Goal: Information Seeking & Learning: Understand process/instructions

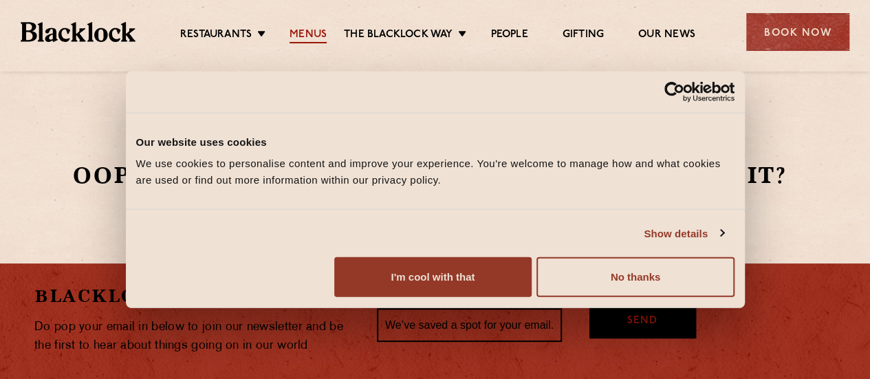
click at [309, 31] on link "Menus" at bounding box center [308, 35] width 37 height 15
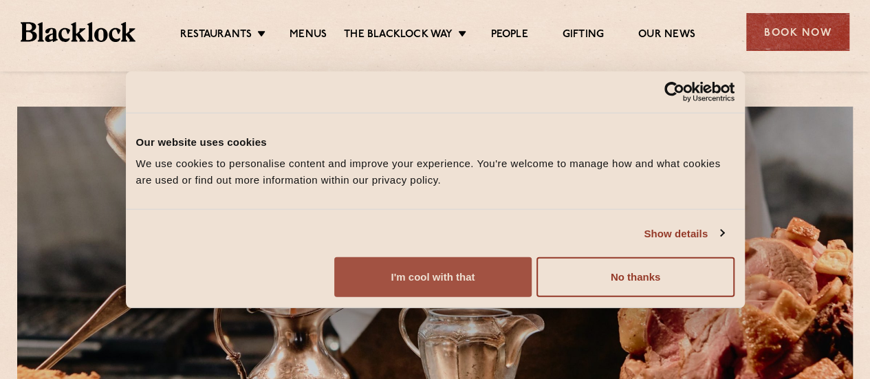
click at [532, 283] on button "I'm cool with that" at bounding box center [432, 277] width 197 height 40
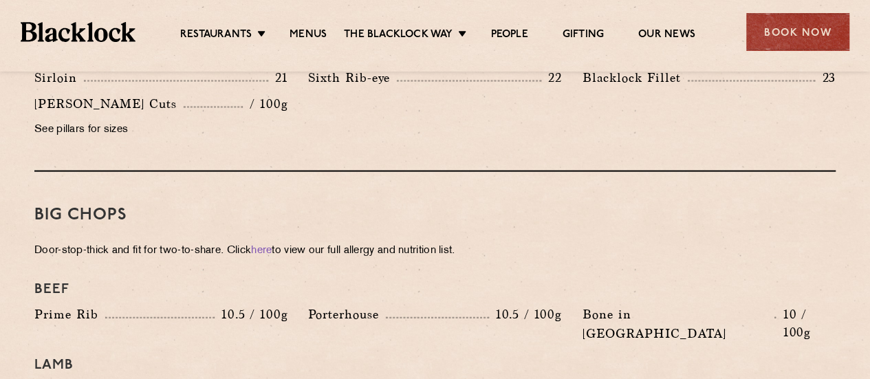
scroll to position [1169, 0]
